Goal: Task Accomplishment & Management: Manage account settings

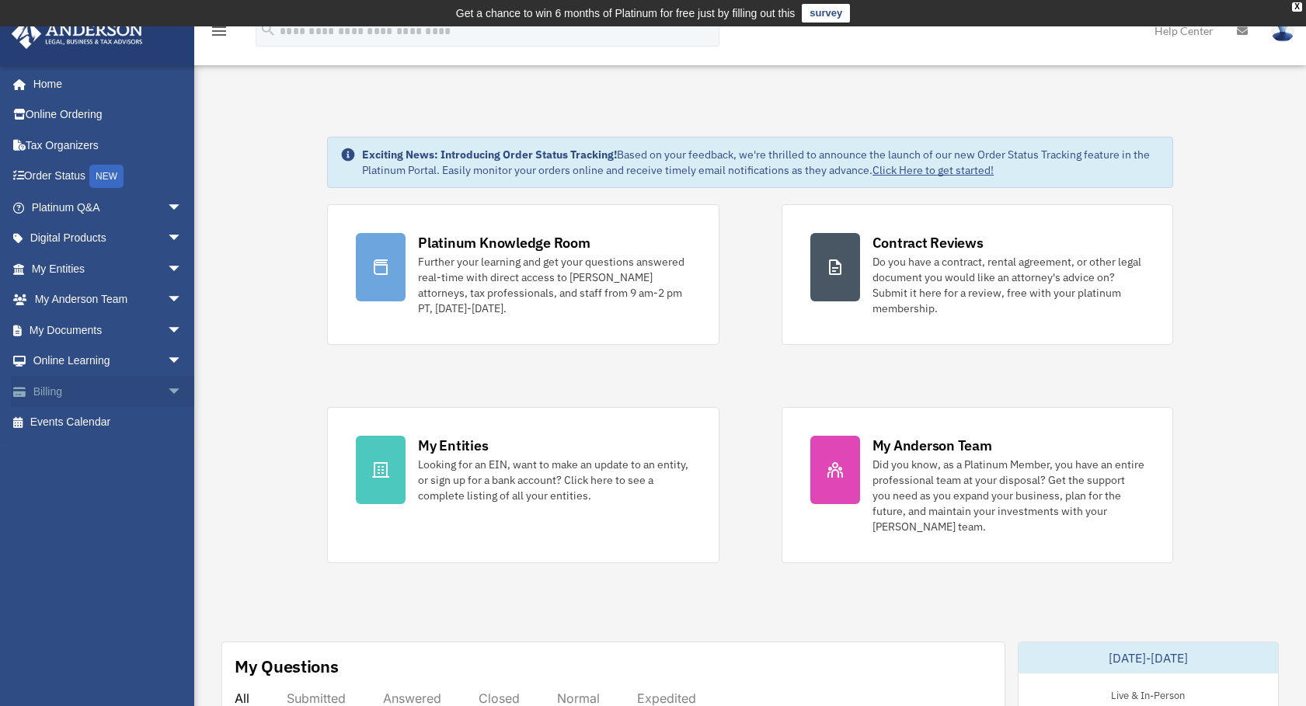
click at [57, 392] on link "Billing arrow_drop_down" at bounding box center [108, 391] width 195 height 31
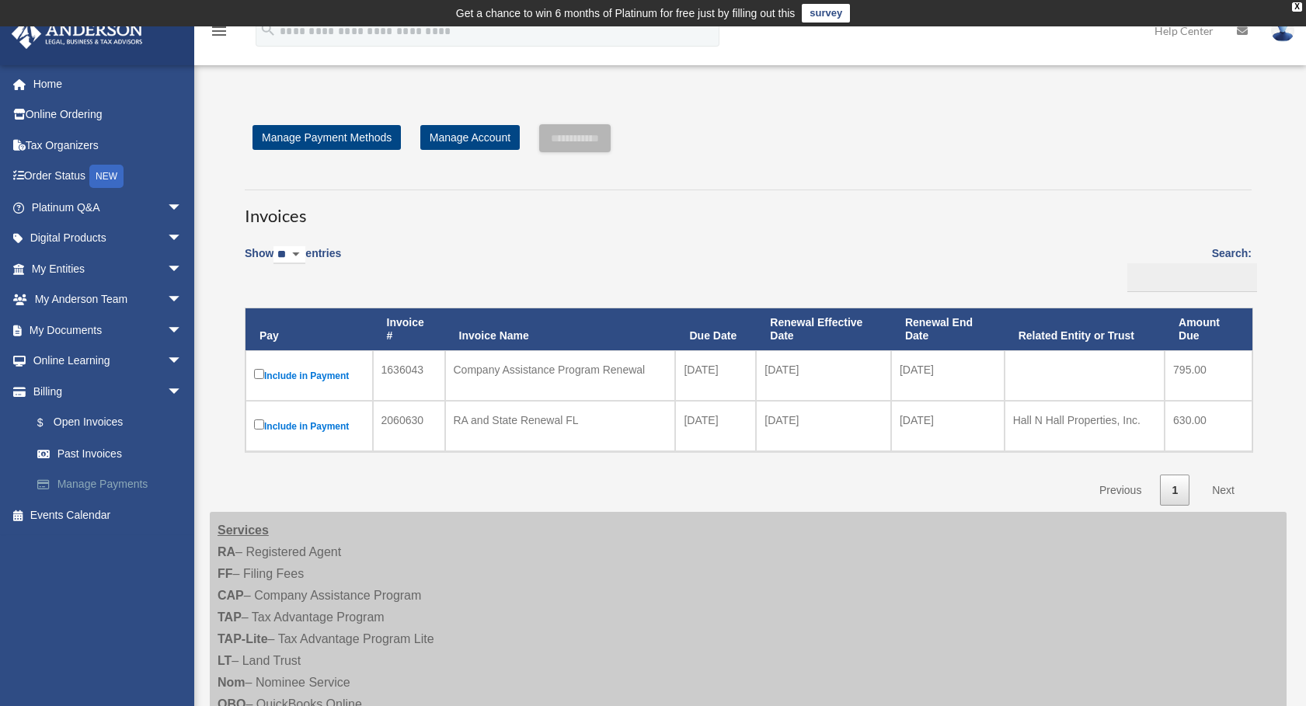
click at [99, 480] on link "Manage Payments" at bounding box center [114, 484] width 184 height 31
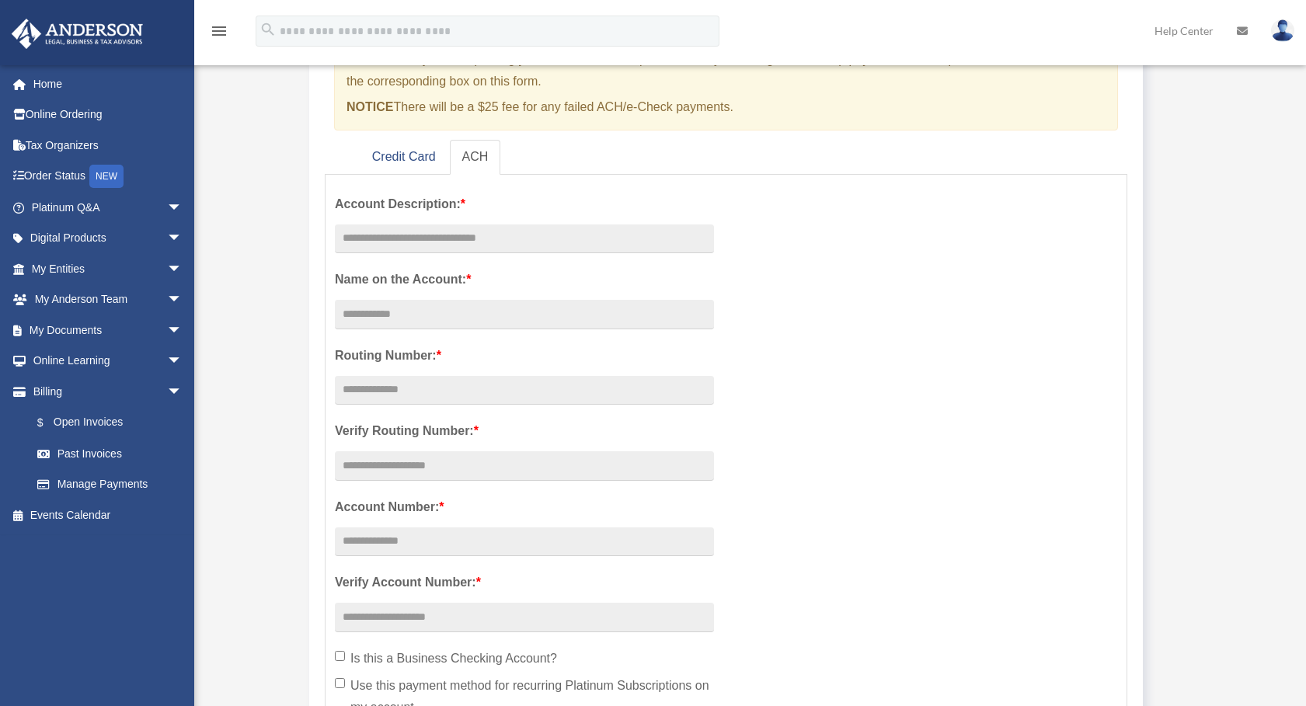
scroll to position [3, 0]
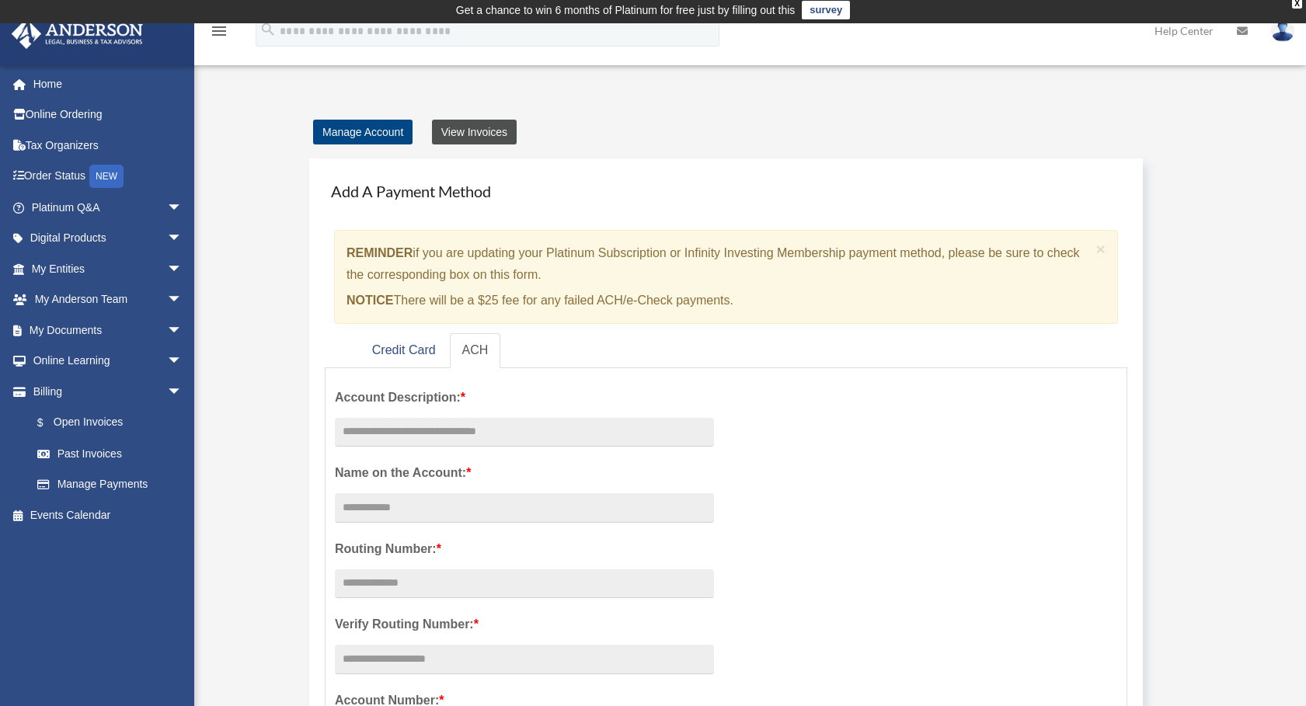
click at [459, 125] on link "View Invoices" at bounding box center [474, 132] width 85 height 25
click at [398, 342] on link "Credit Card" at bounding box center [404, 350] width 89 height 35
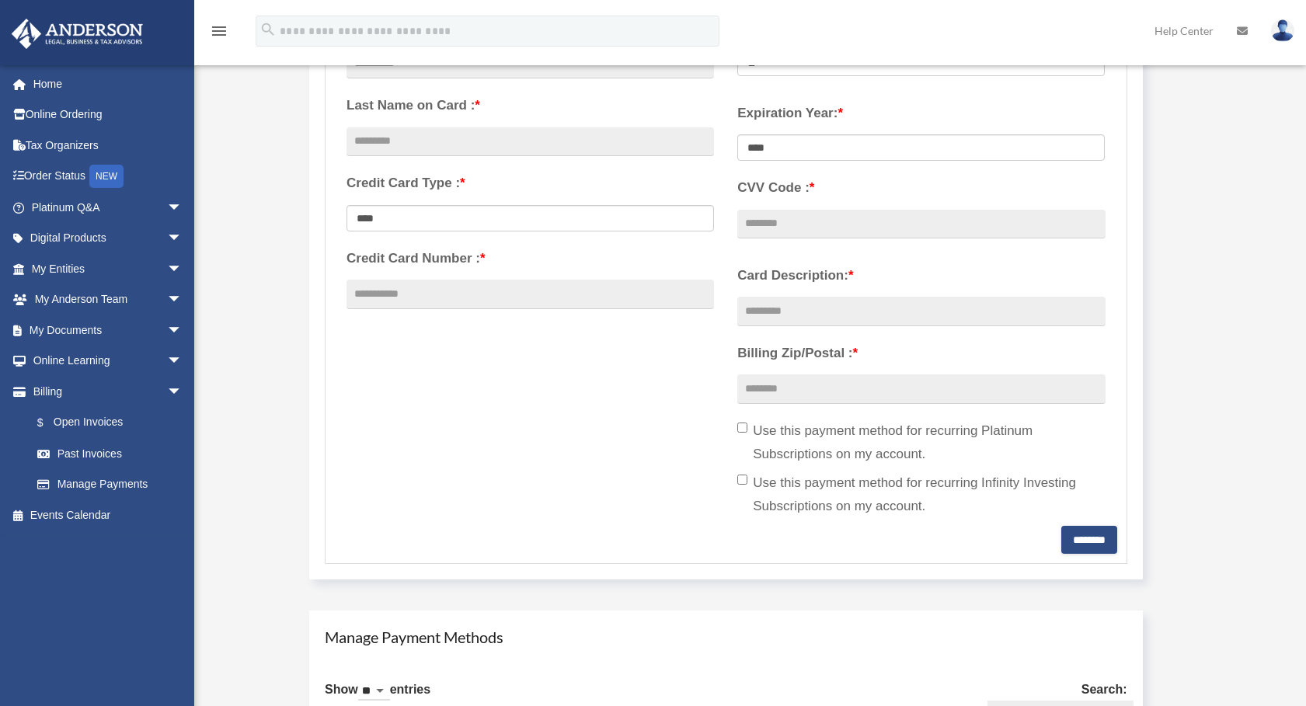
scroll to position [392, 0]
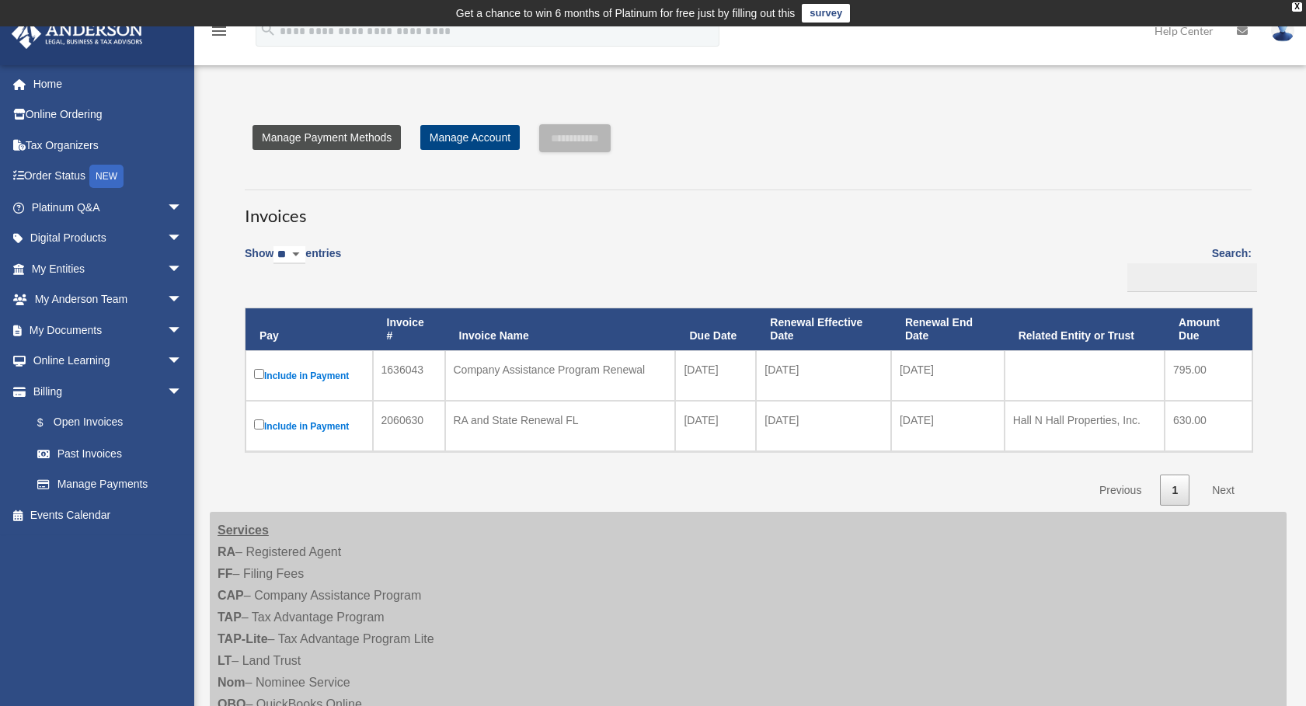
click at [322, 134] on link "Manage Payment Methods" at bounding box center [327, 137] width 148 height 25
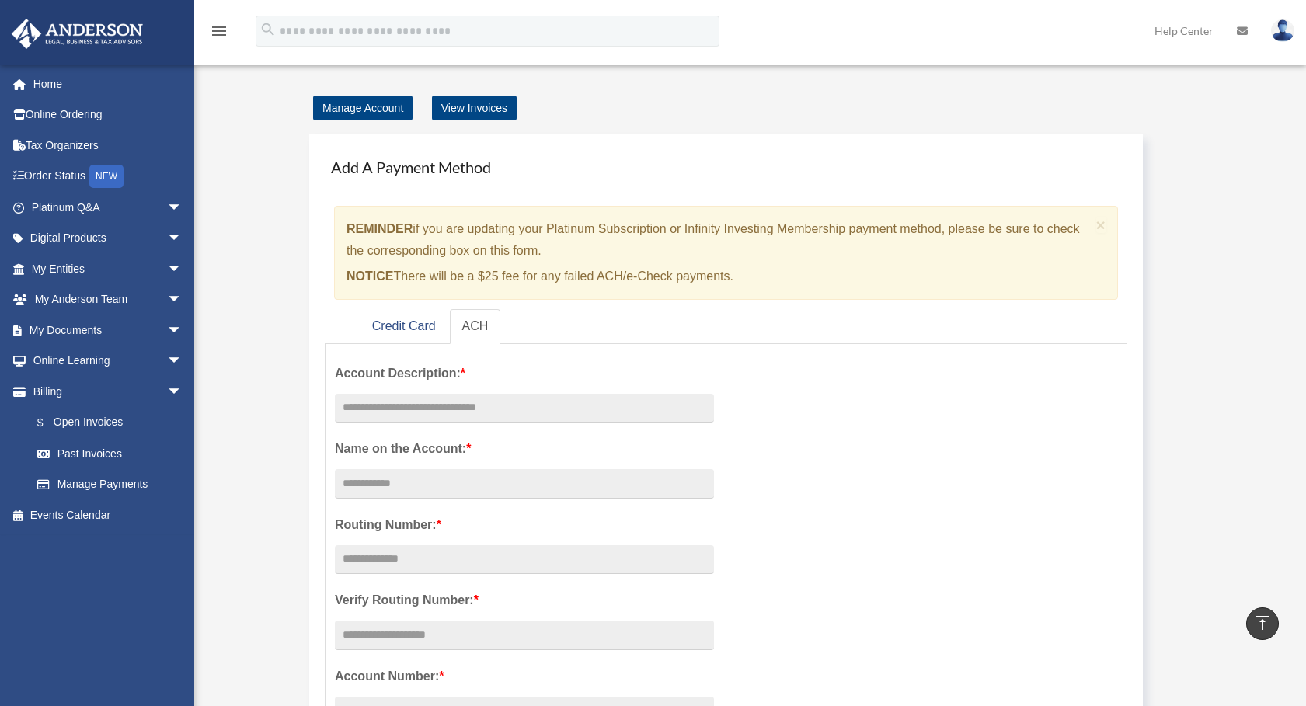
scroll to position [26, 0]
click at [410, 323] on link "Credit Card" at bounding box center [404, 327] width 89 height 35
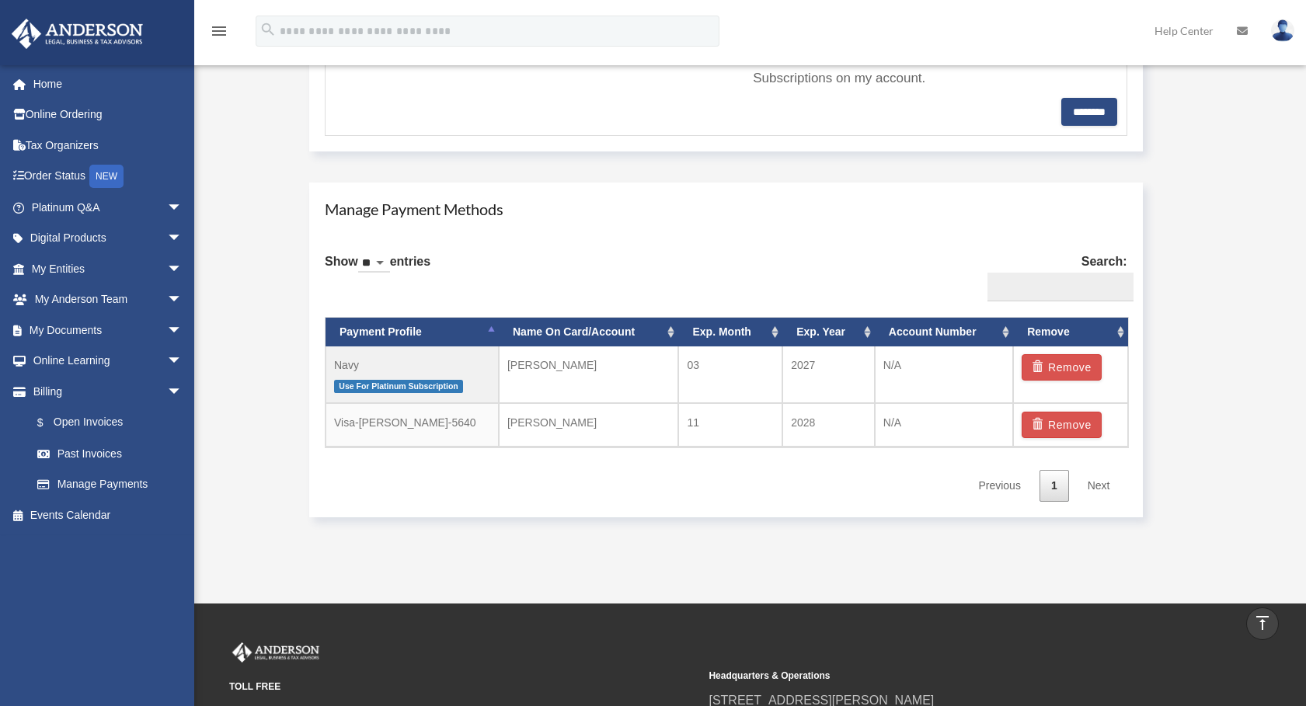
scroll to position [804, 0]
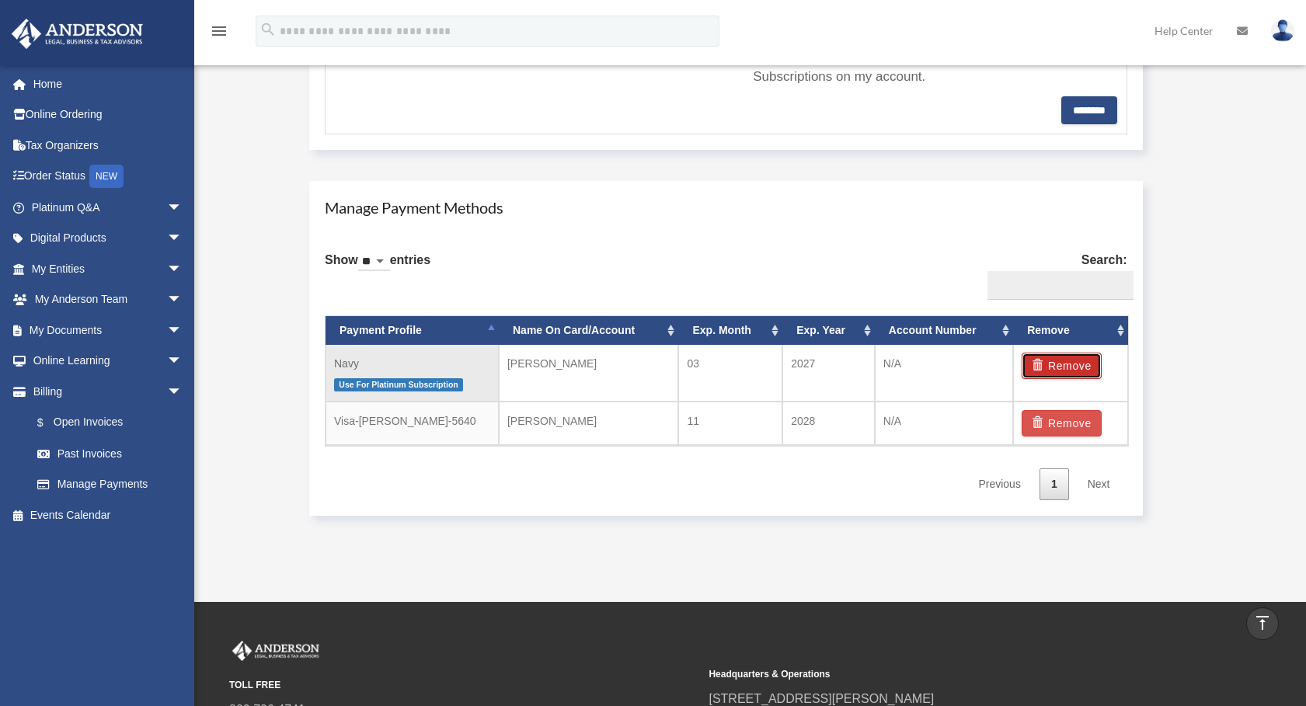
click at [1066, 369] on button "Remove" at bounding box center [1062, 366] width 80 height 26
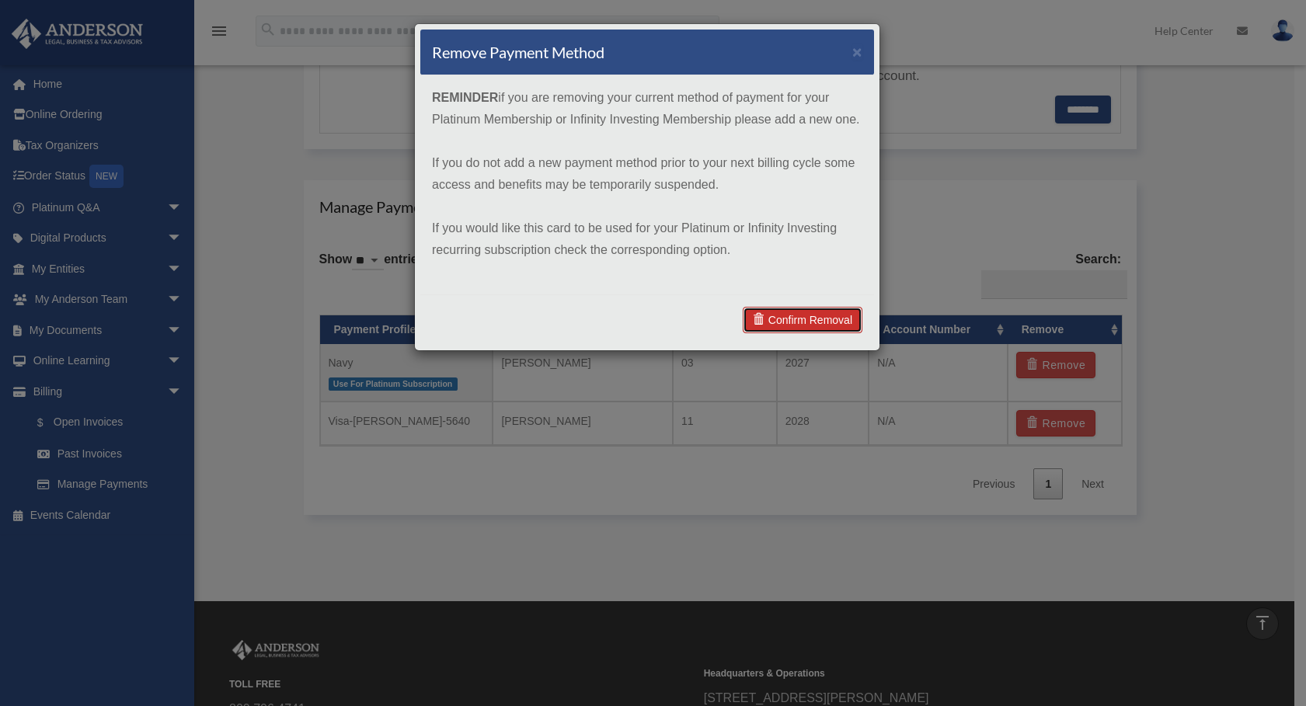
click at [800, 321] on link "Confirm Removal" at bounding box center [803, 320] width 120 height 26
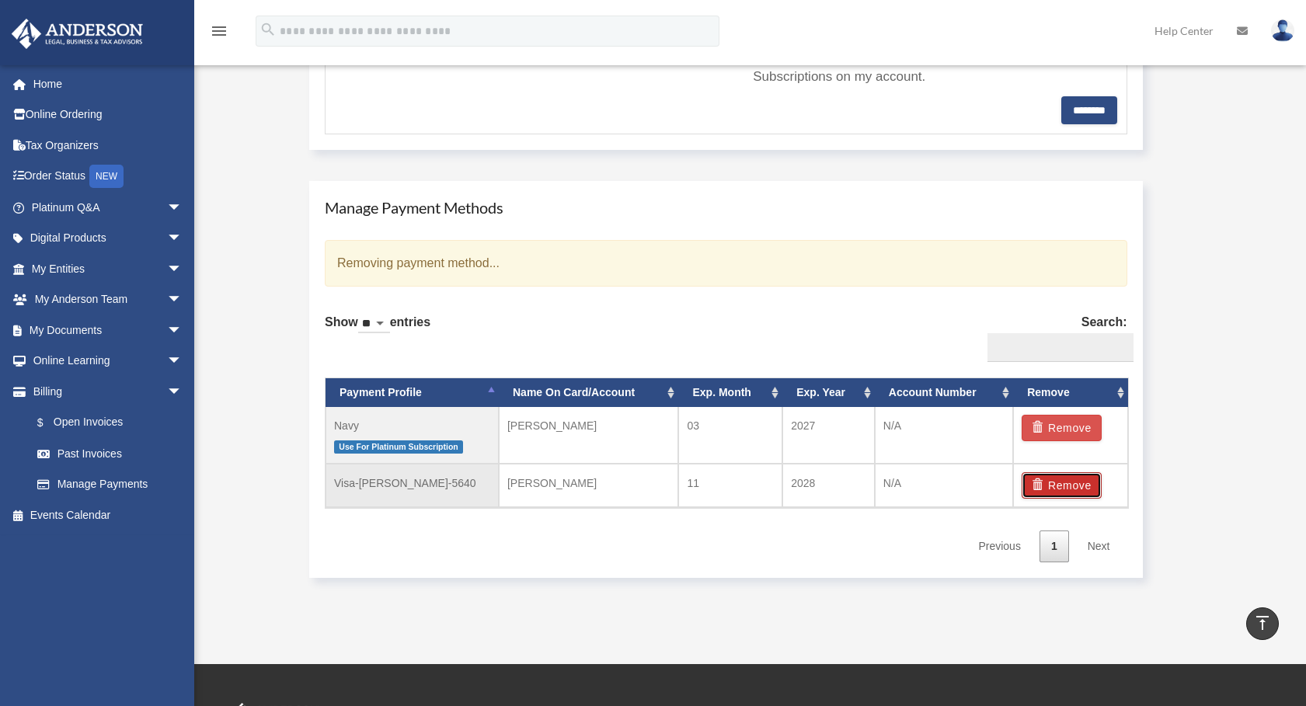
click at [1059, 482] on button "Remove" at bounding box center [1062, 486] width 80 height 26
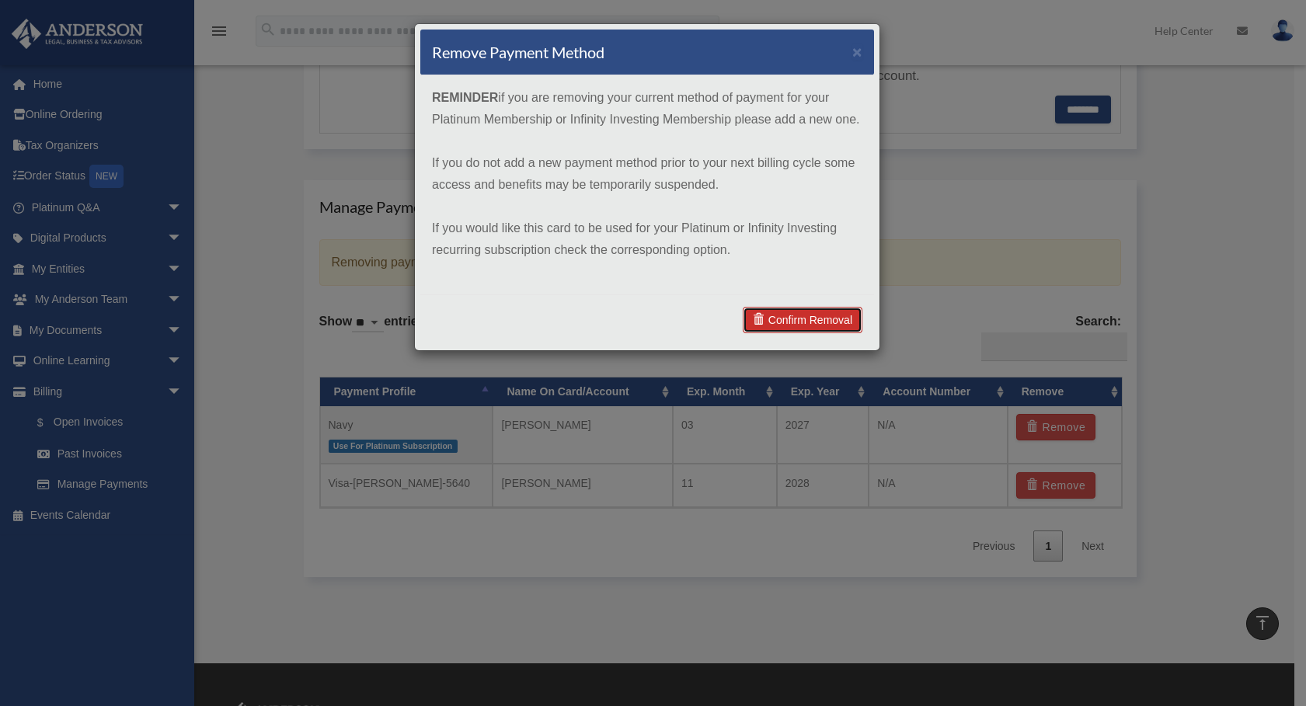
click at [766, 314] on span at bounding box center [761, 319] width 16 height 11
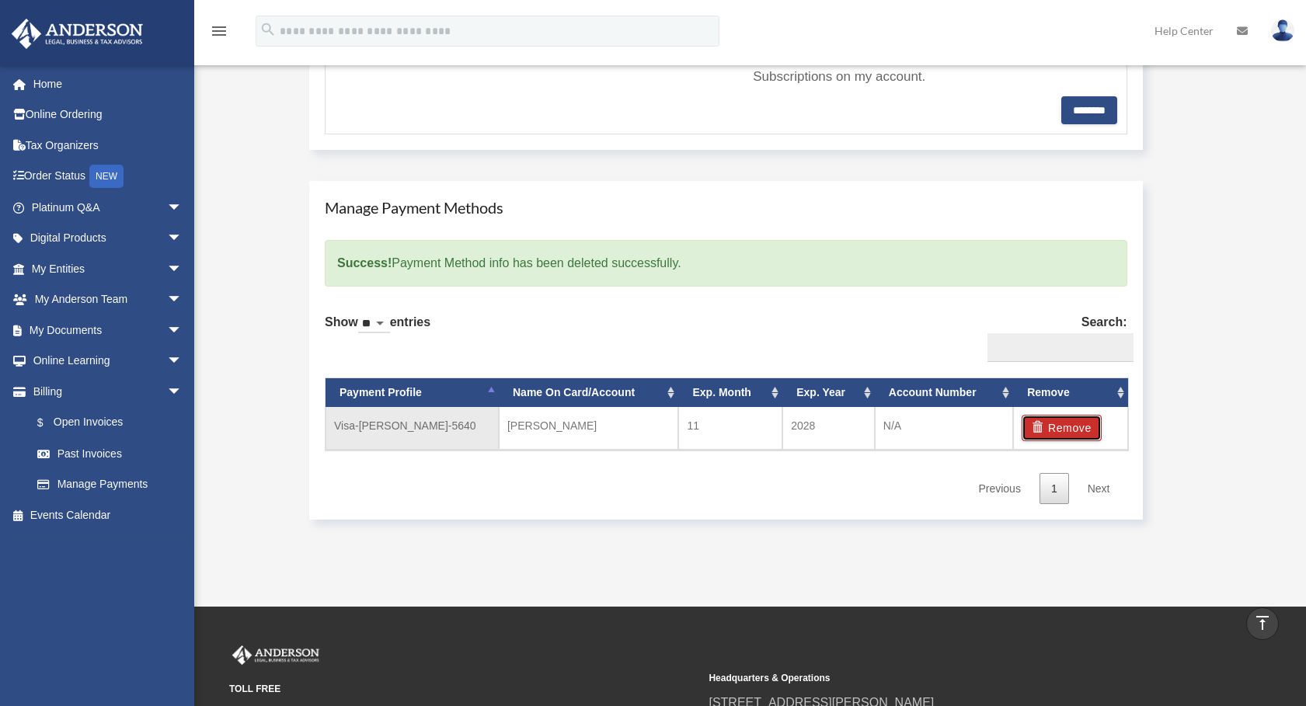
click at [1073, 424] on button "Remove" at bounding box center [1062, 428] width 80 height 26
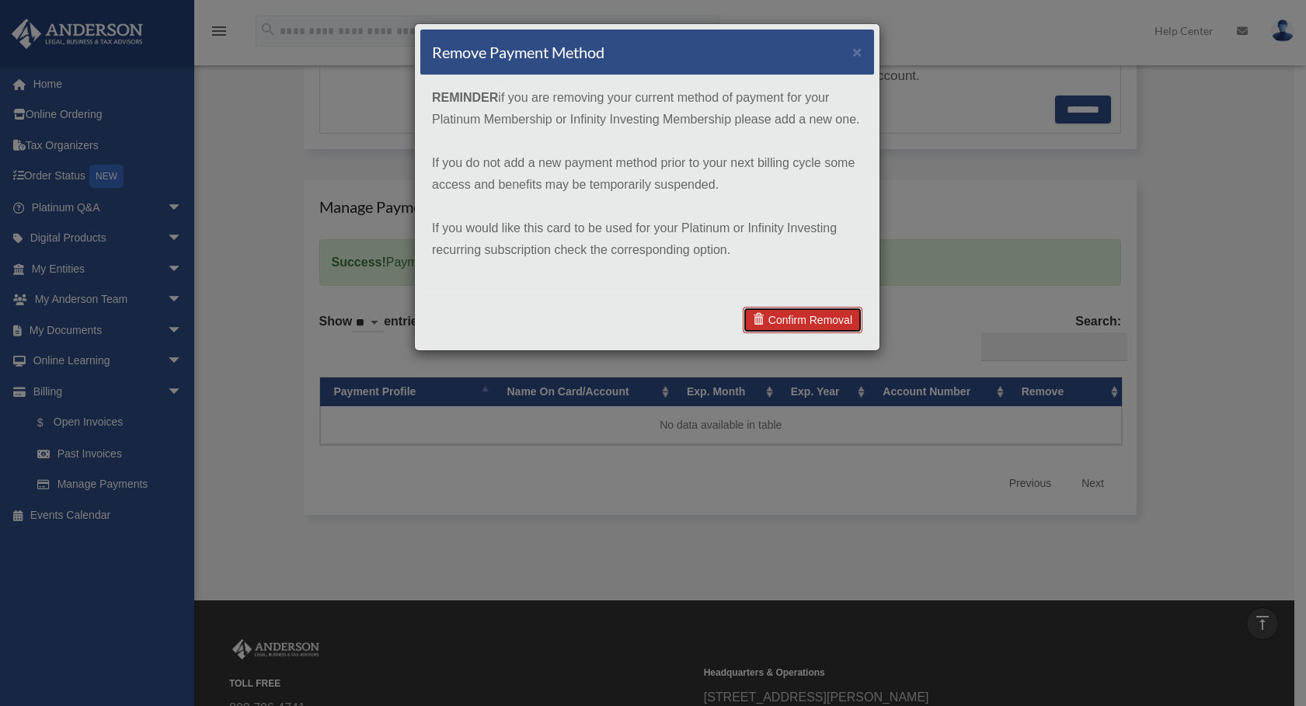
click at [776, 328] on link "Confirm Removal" at bounding box center [803, 320] width 120 height 26
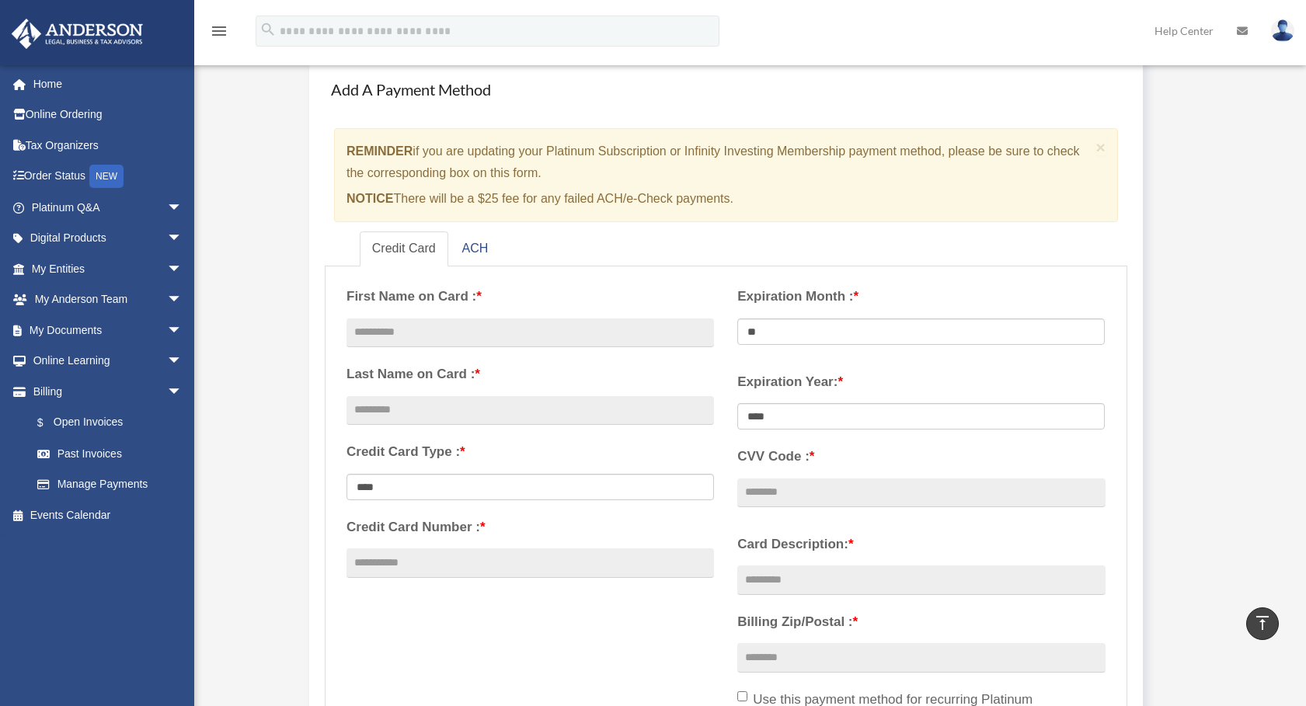
scroll to position [78, 0]
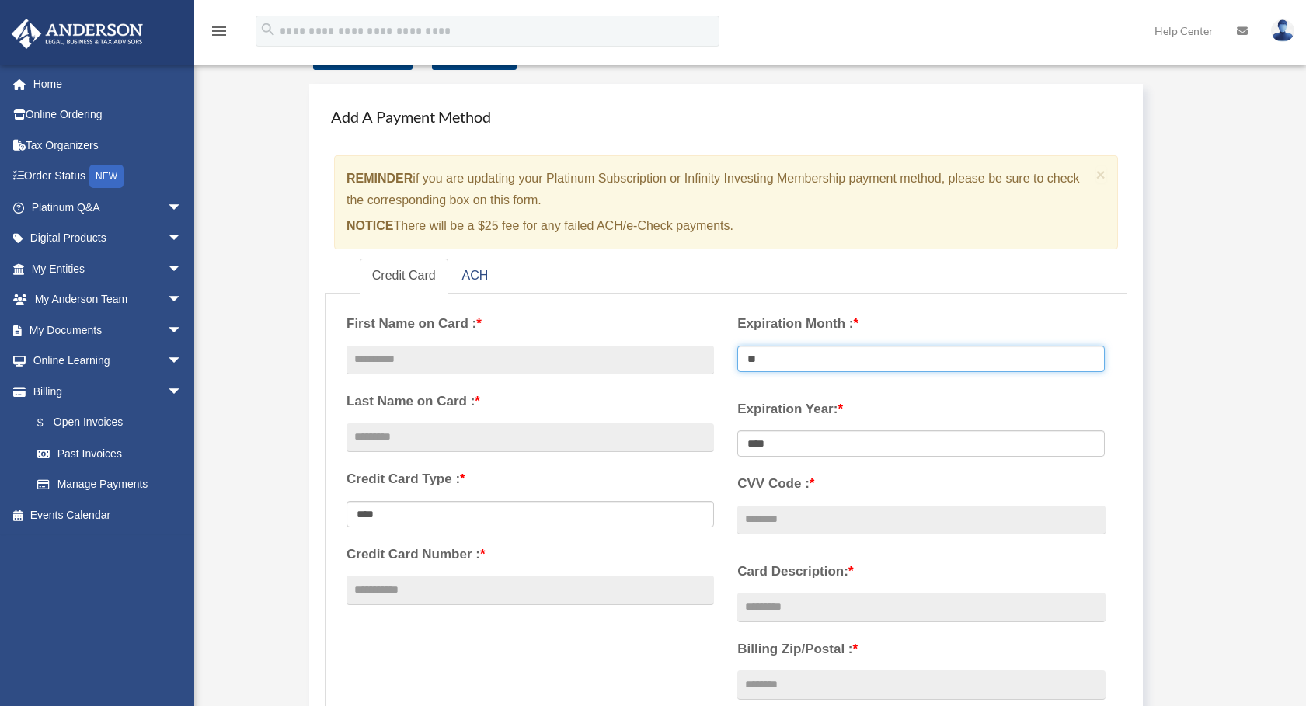
click at [774, 361] on select "** ** ** ** ** ** ** ** ** ** ** **" at bounding box center [922, 359] width 368 height 26
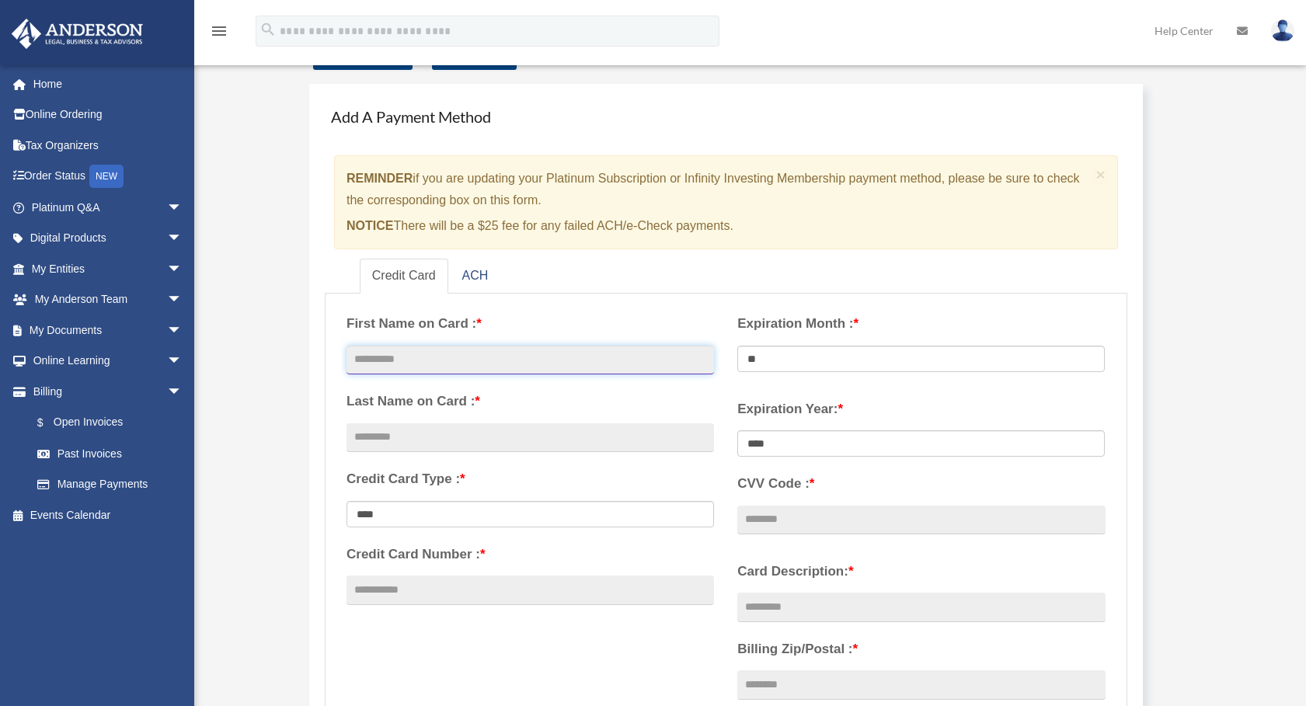
click at [547, 353] on input "text" at bounding box center [531, 361] width 368 height 30
click at [473, 280] on link "ACH" at bounding box center [475, 276] width 51 height 35
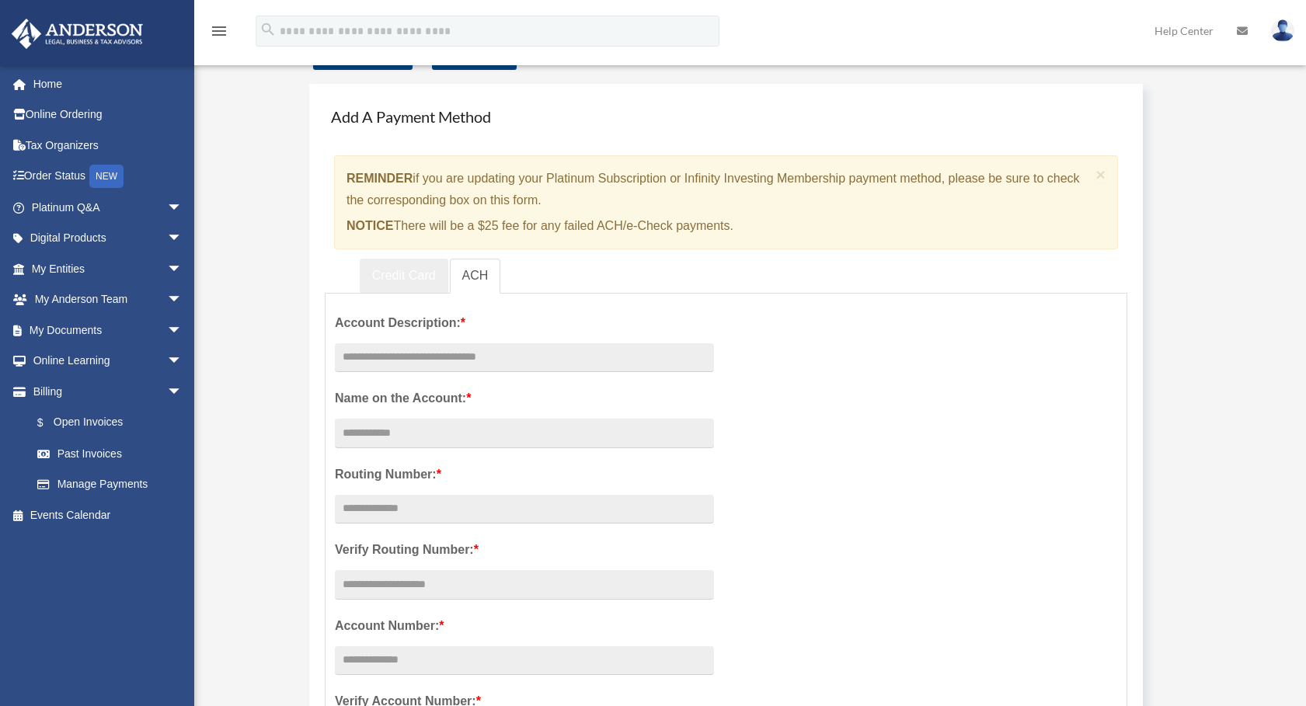
click at [421, 280] on link "Credit Card" at bounding box center [404, 276] width 89 height 35
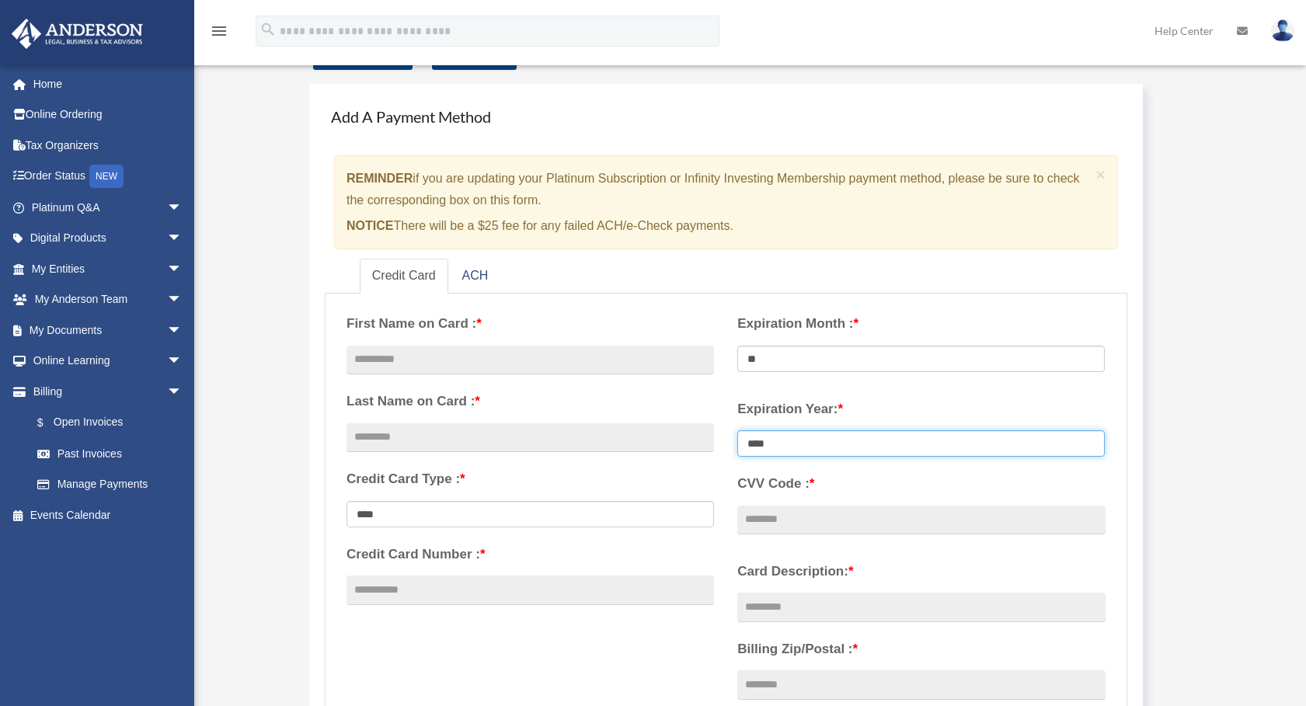
click at [787, 446] on select "**** **** **** **** **** **** **** **** ****" at bounding box center [922, 444] width 368 height 26
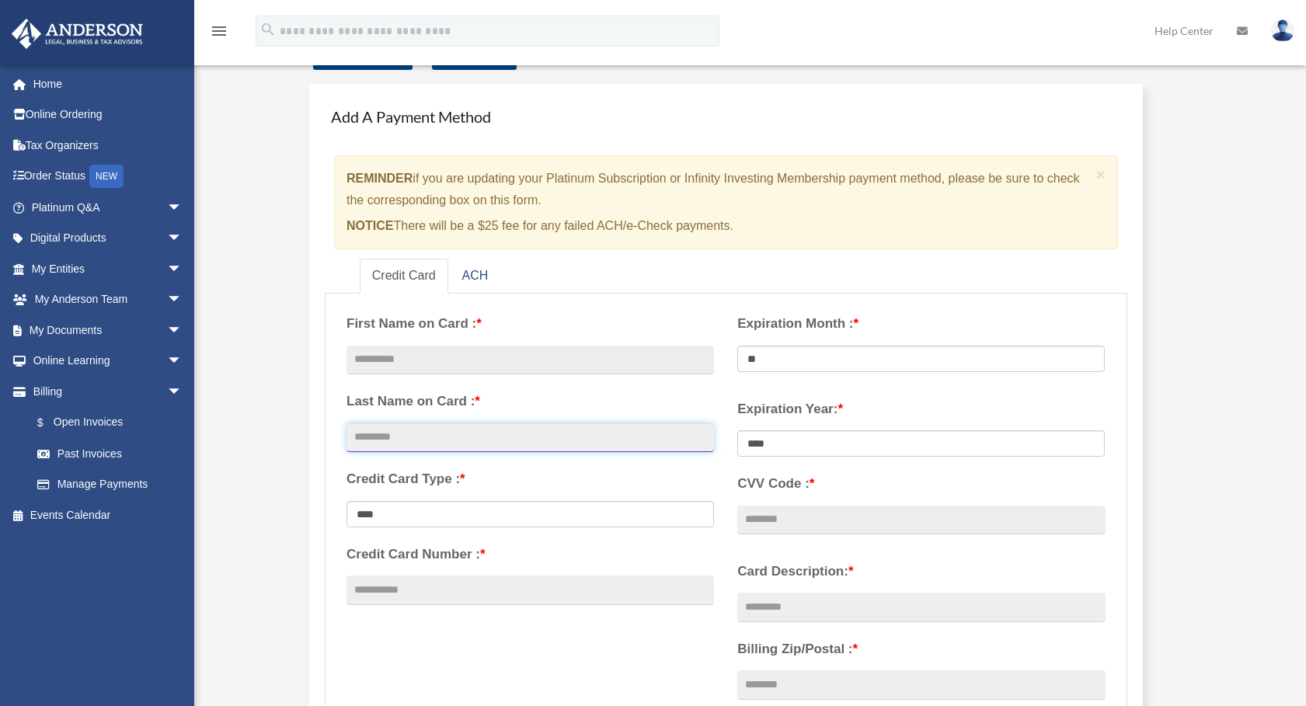
click at [700, 428] on input "text" at bounding box center [531, 439] width 368 height 30
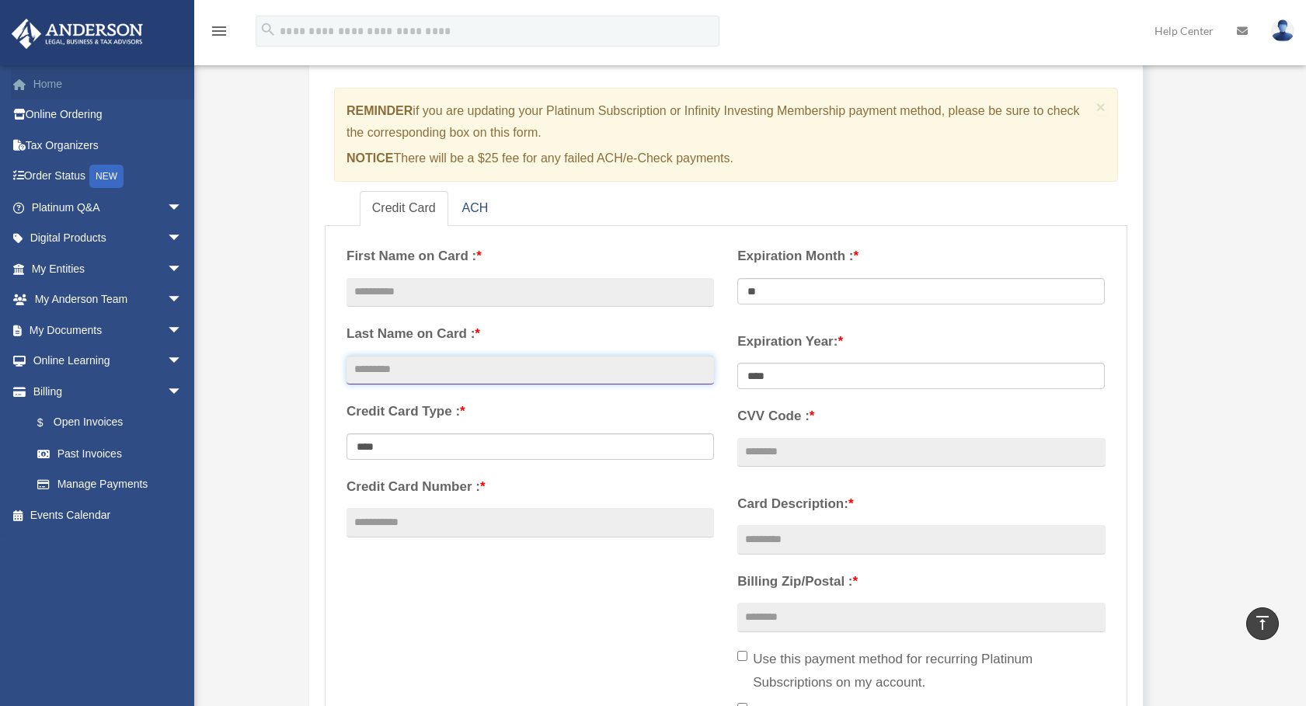
scroll to position [58, 0]
